Goal: Find contact information: Find contact information

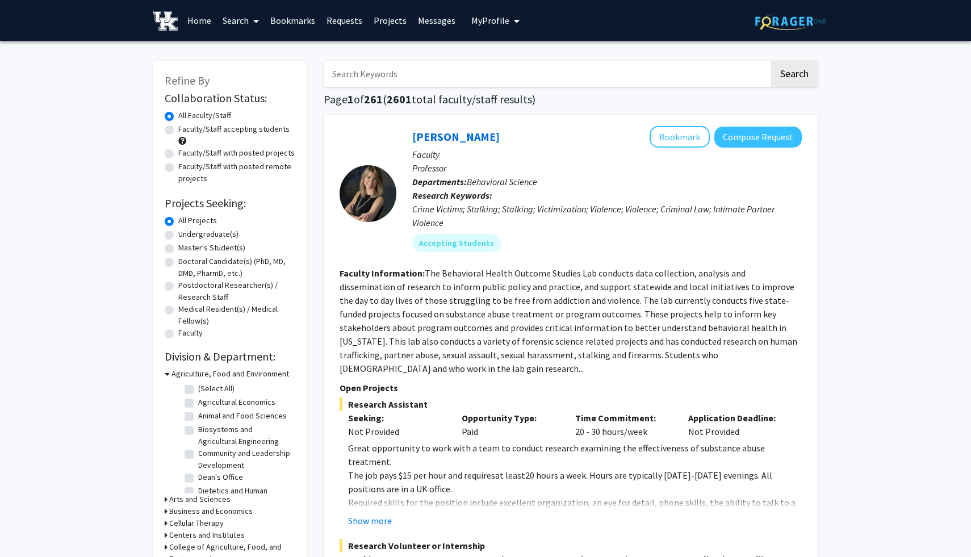
click at [295, 22] on link "Bookmarks" at bounding box center [293, 21] width 56 height 40
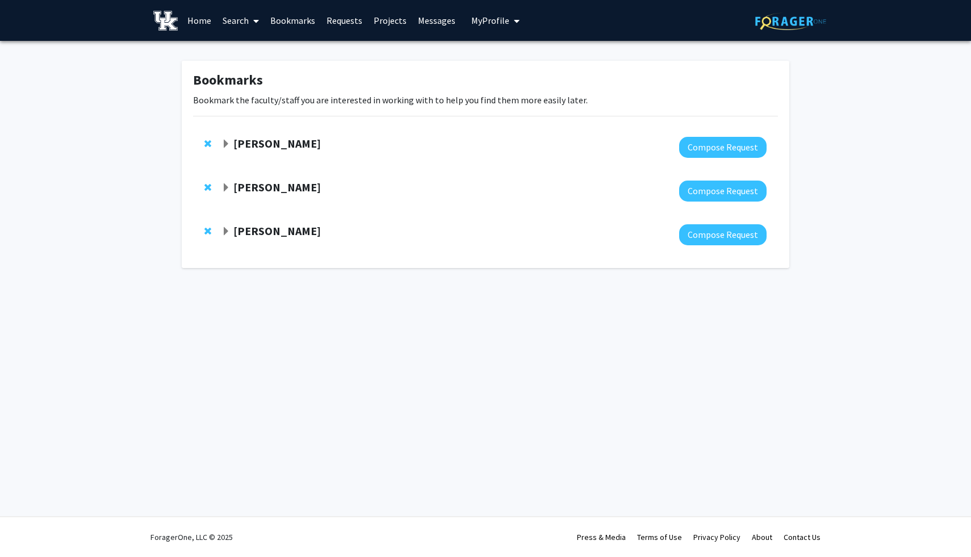
click at [269, 232] on strong "[PERSON_NAME]" at bounding box center [276, 231] width 87 height 14
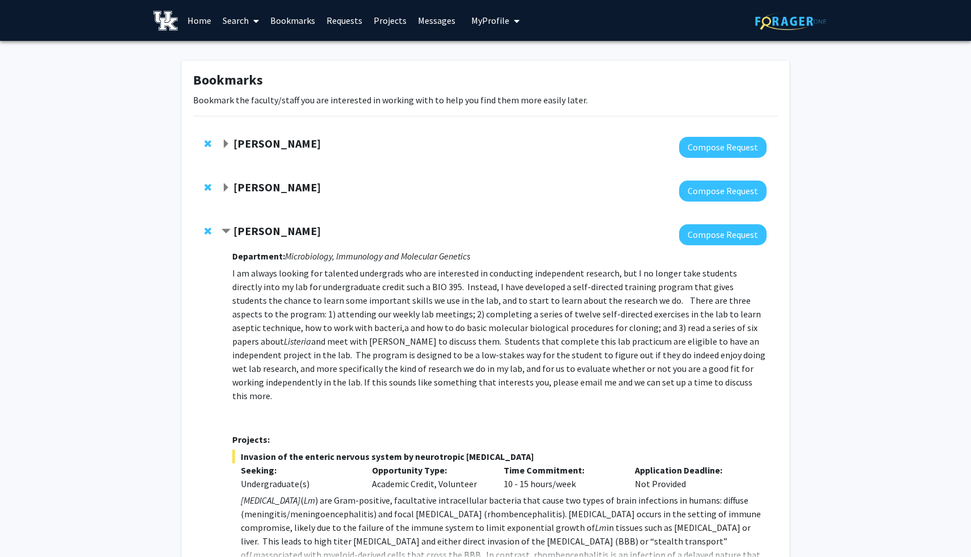
click at [271, 186] on strong "[PERSON_NAME]" at bounding box center [276, 187] width 87 height 14
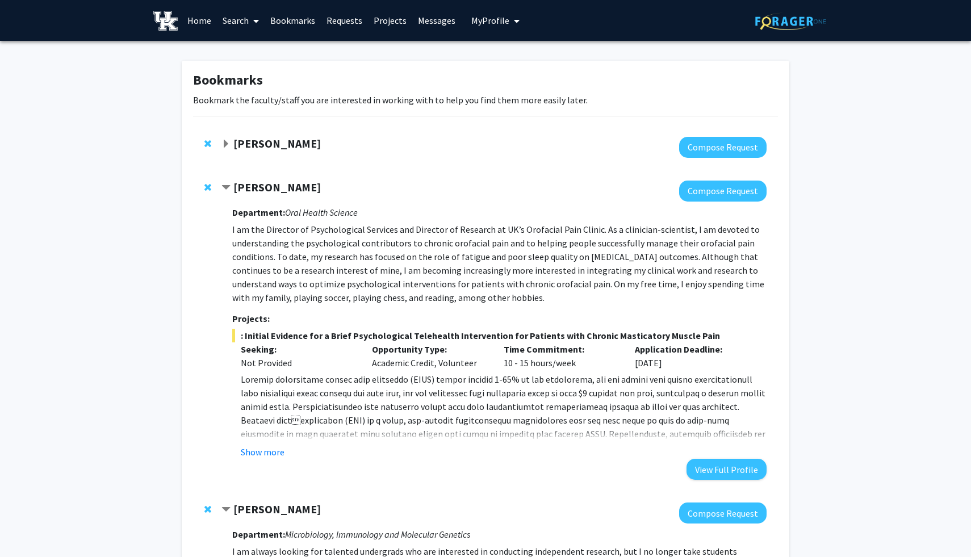
click at [273, 140] on strong "[PERSON_NAME]" at bounding box center [276, 143] width 87 height 14
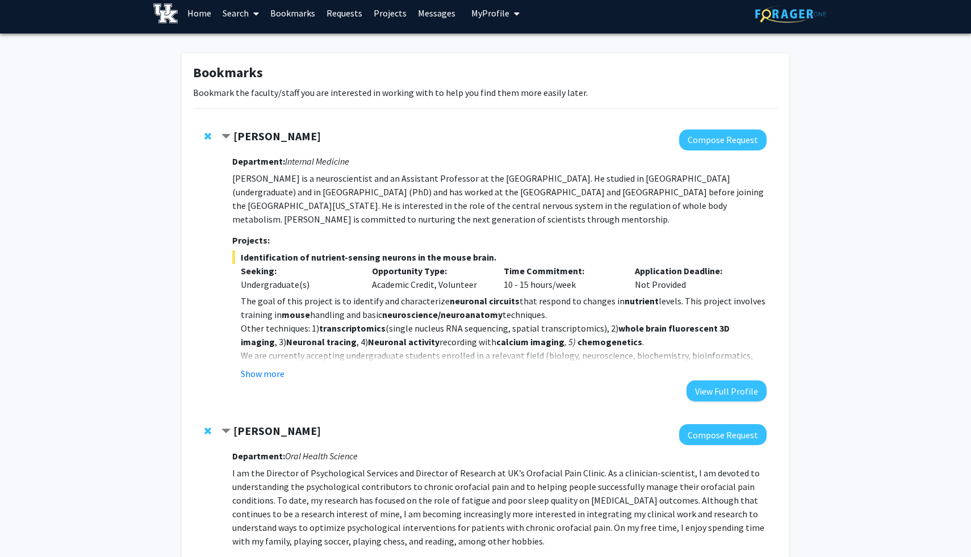
scroll to position [12, 0]
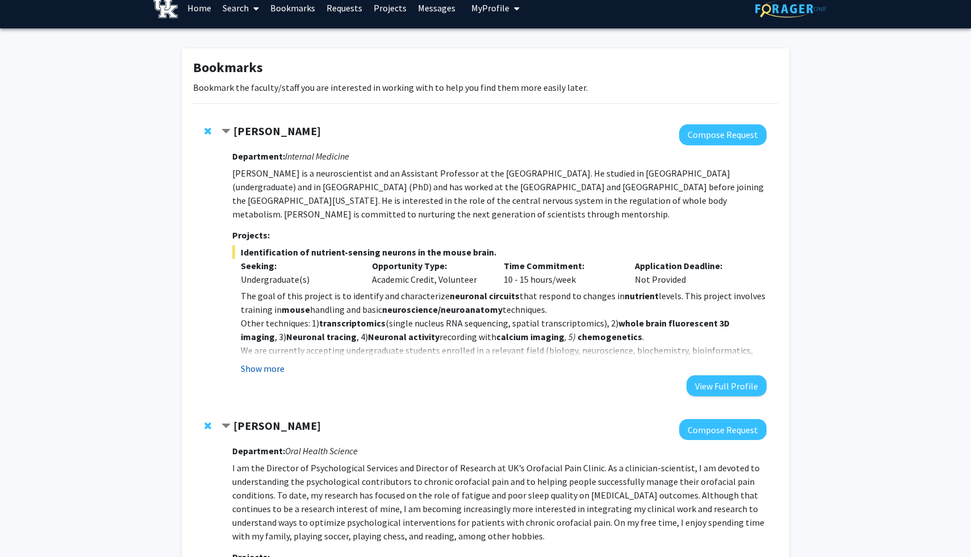
click at [276, 370] on button "Show more" at bounding box center [263, 369] width 44 height 14
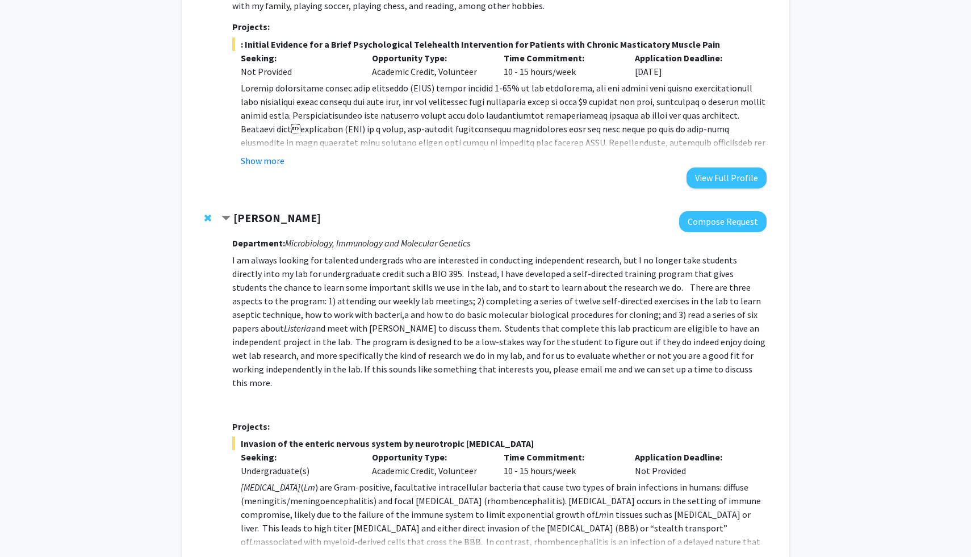
scroll to position [697, 0]
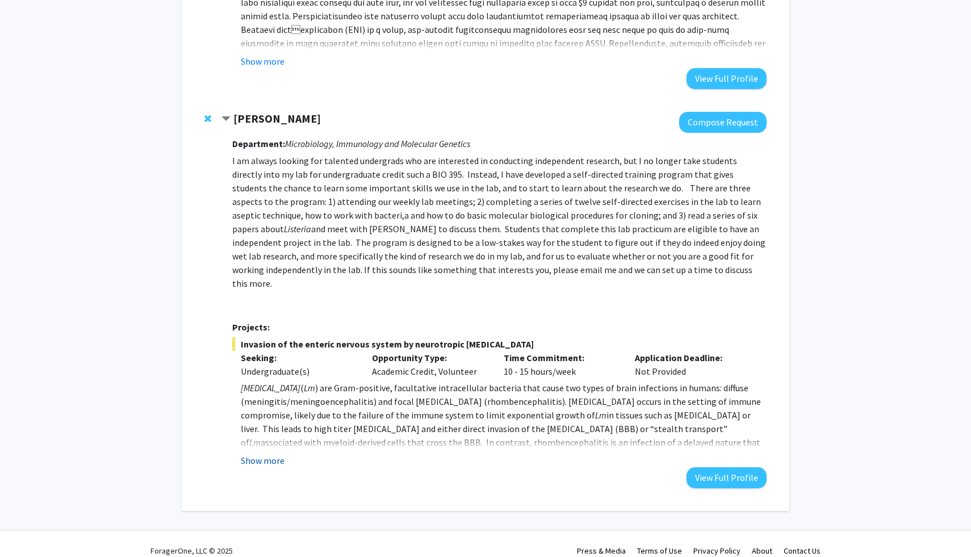
click at [263, 454] on button "Show more" at bounding box center [263, 461] width 44 height 14
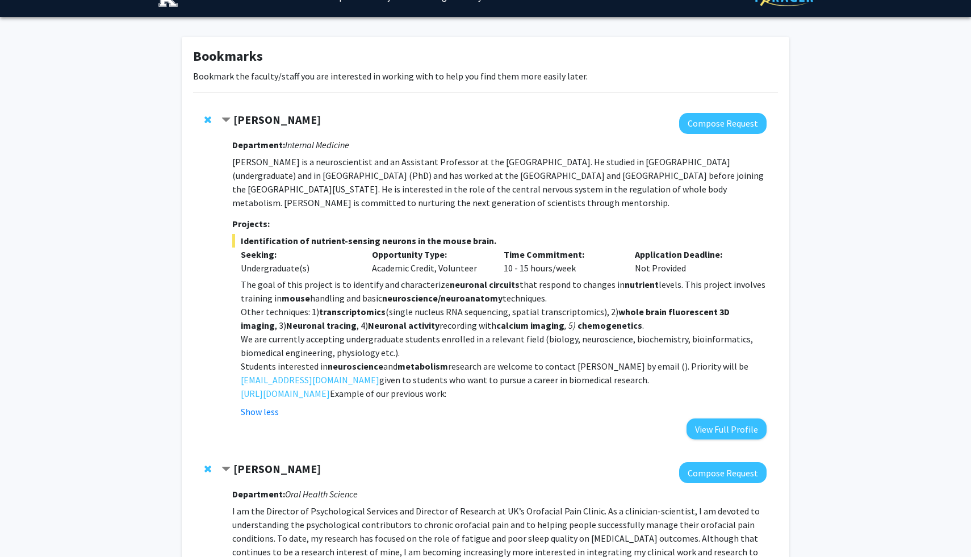
scroll to position [29, 0]
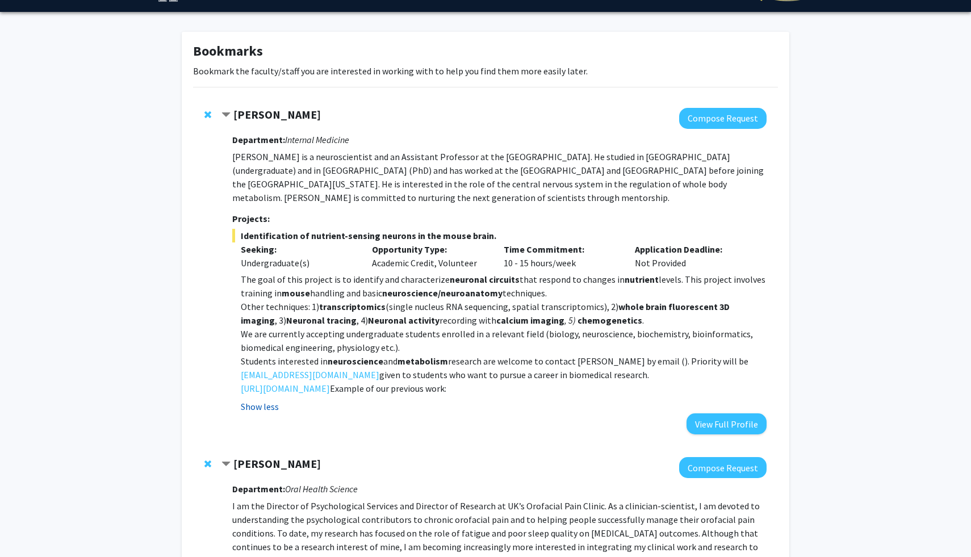
click at [270, 406] on button "Show less" at bounding box center [260, 407] width 38 height 14
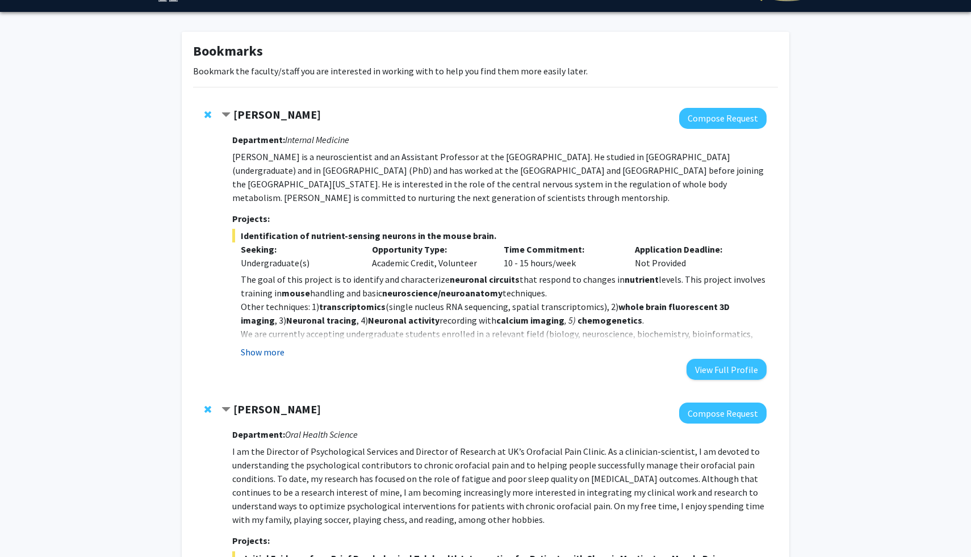
click at [270, 352] on button "Show more" at bounding box center [263, 352] width 44 height 14
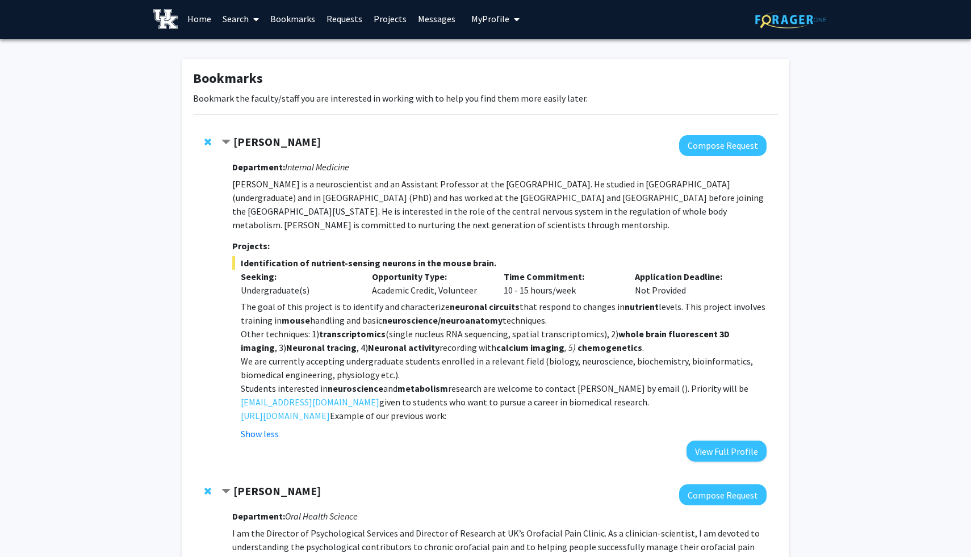
scroll to position [0, 0]
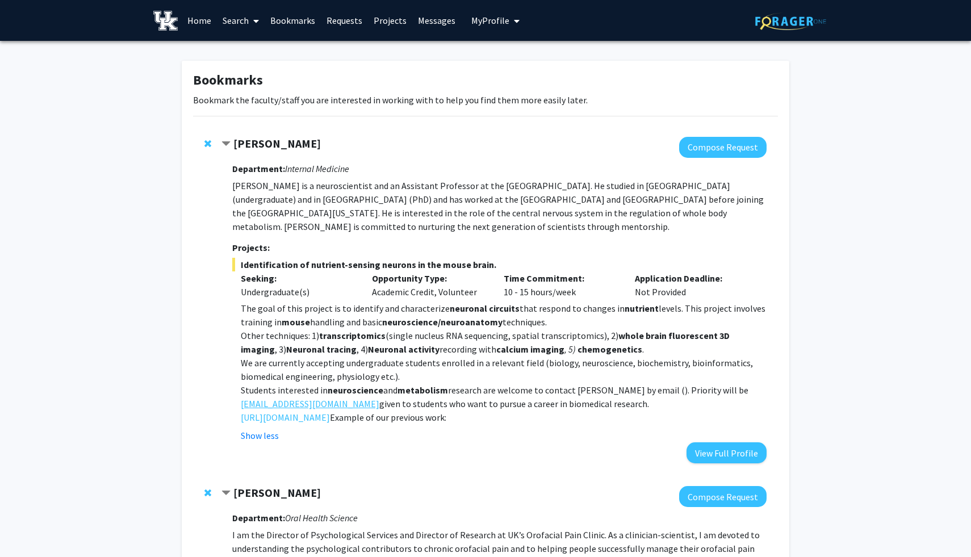
click at [331, 400] on link "[EMAIL_ADDRESS][DOMAIN_NAME]" at bounding box center [310, 404] width 139 height 14
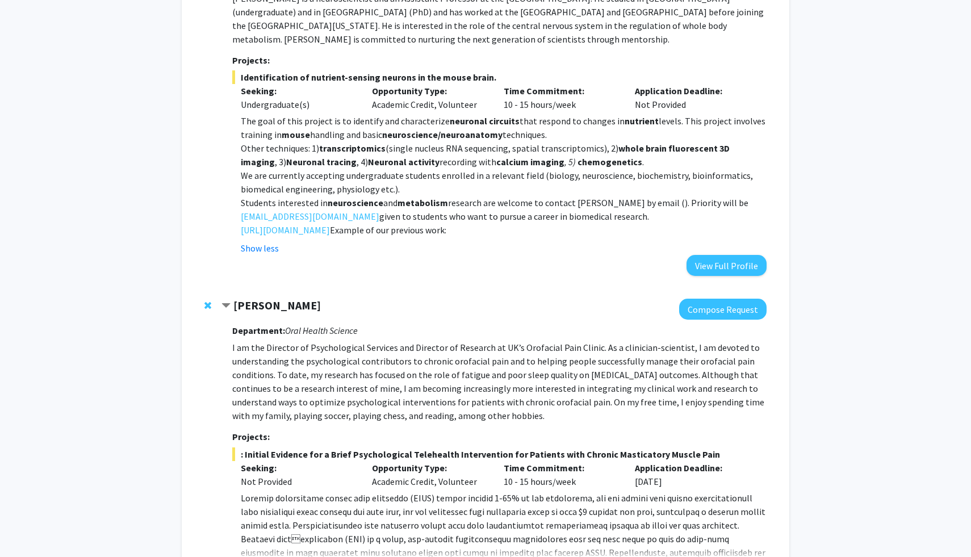
scroll to position [190, 0]
